Goal: Task Accomplishment & Management: Use online tool/utility

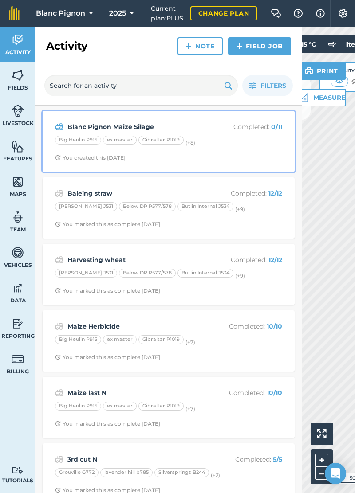
click at [228, 137] on div "Big Heulin P915 ex master Gibraltar P1019 (+ 8 )" at bounding box center [168, 142] width 227 height 12
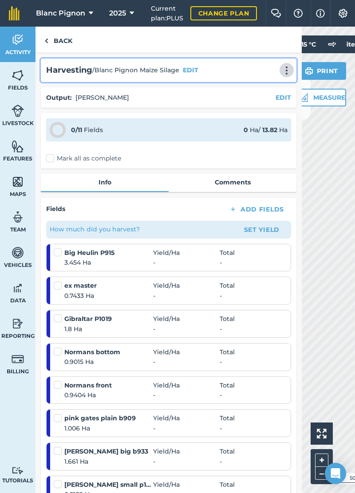
click at [285, 67] on img at bounding box center [286, 70] width 11 height 9
click at [268, 89] on link "Print" at bounding box center [267, 90] width 57 height 18
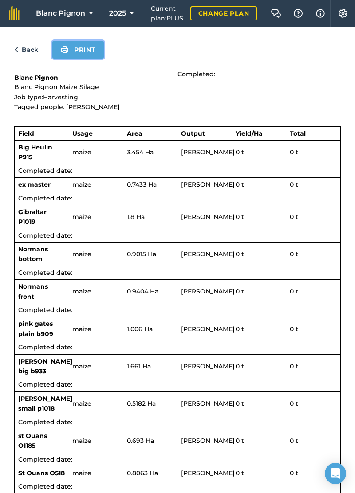
click at [79, 50] on button "Print" at bounding box center [77, 50] width 51 height 18
